Goal: Unclear

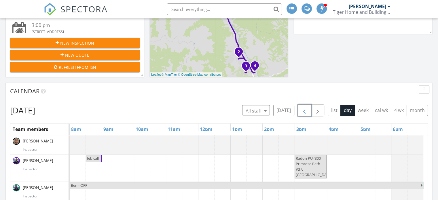
click at [304, 109] on span "button" at bounding box center [304, 110] width 7 height 7
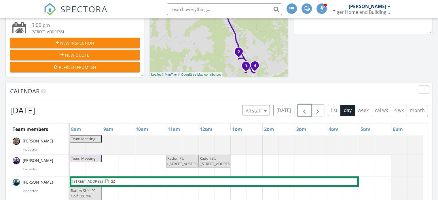
click at [304, 109] on span "button" at bounding box center [304, 110] width 7 height 7
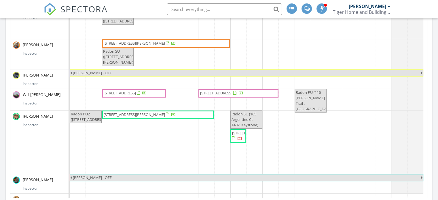
scroll to position [65, 0]
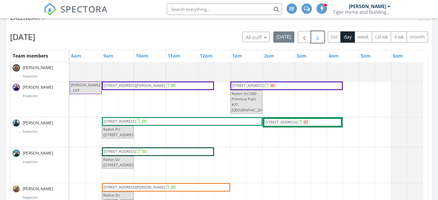
click at [317, 37] on span "button" at bounding box center [317, 37] width 7 height 7
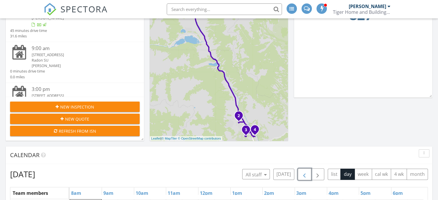
click at [303, 173] on span "button" at bounding box center [304, 174] width 7 height 7
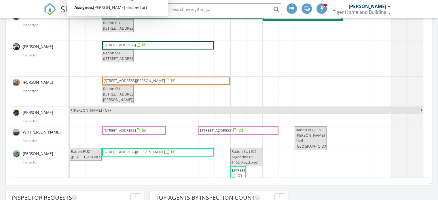
scroll to position [0, 0]
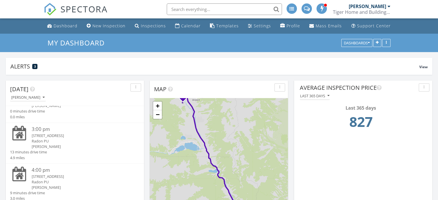
scroll to position [67, 0]
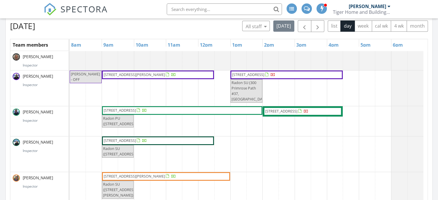
scroll to position [252, 0]
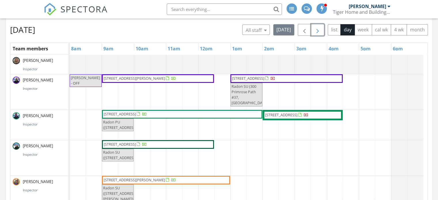
click at [321, 27] on span "button" at bounding box center [317, 30] width 7 height 7
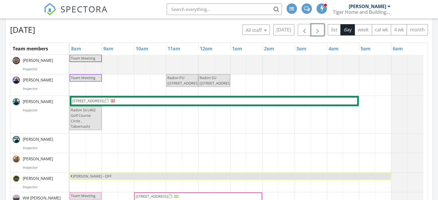
click at [323, 31] on button "button" at bounding box center [318, 30] width 14 height 12
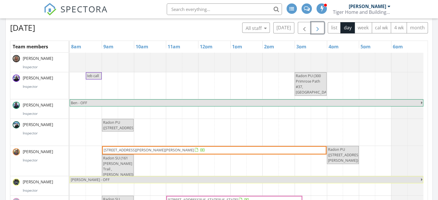
scroll to position [251, 0]
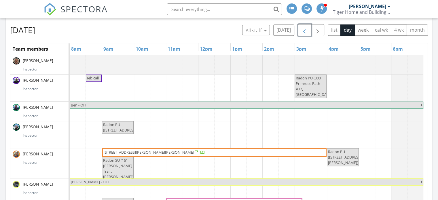
click at [306, 29] on span "button" at bounding box center [304, 30] width 7 height 7
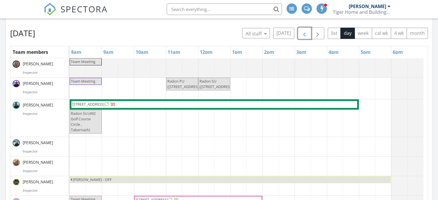
scroll to position [248, 0]
click at [320, 34] on span "button" at bounding box center [317, 33] width 7 height 7
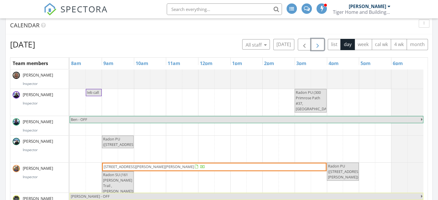
scroll to position [233, 0]
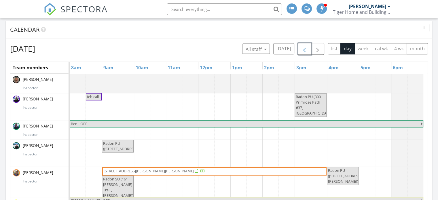
click at [304, 48] on span "button" at bounding box center [304, 49] width 7 height 7
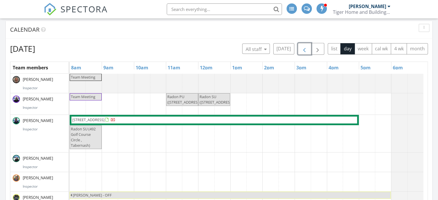
click at [304, 48] on span "button" at bounding box center [304, 49] width 7 height 7
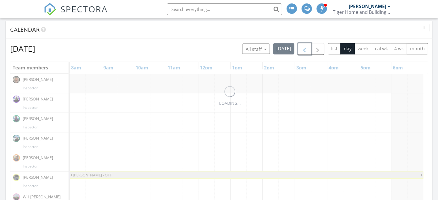
click at [304, 48] on span "button" at bounding box center [304, 49] width 7 height 7
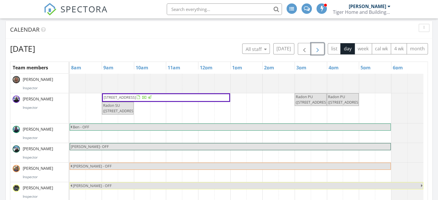
click at [320, 50] on span "button" at bounding box center [317, 49] width 7 height 7
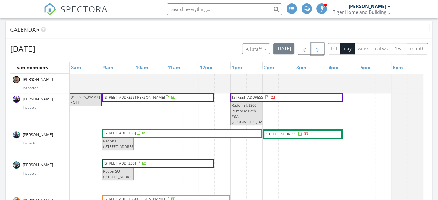
click at [321, 51] on span "button" at bounding box center [317, 49] width 7 height 7
